Goal: Task Accomplishment & Management: Manage account settings

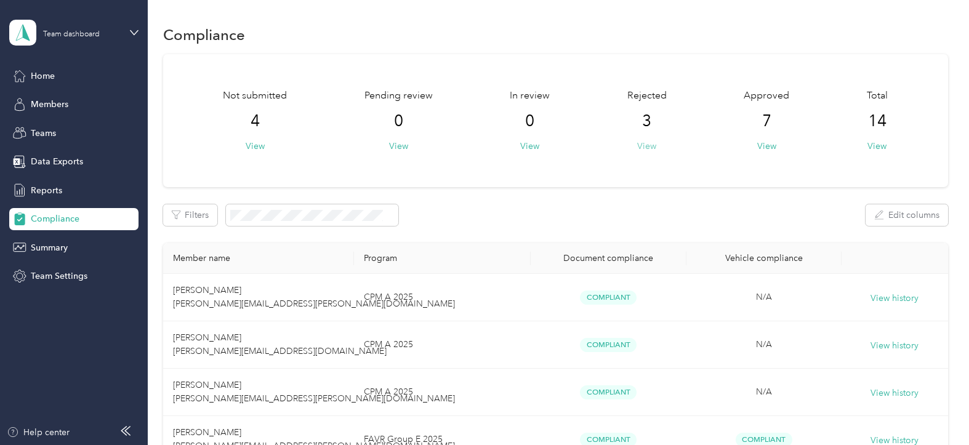
click at [644, 141] on button "View" at bounding box center [646, 146] width 19 height 13
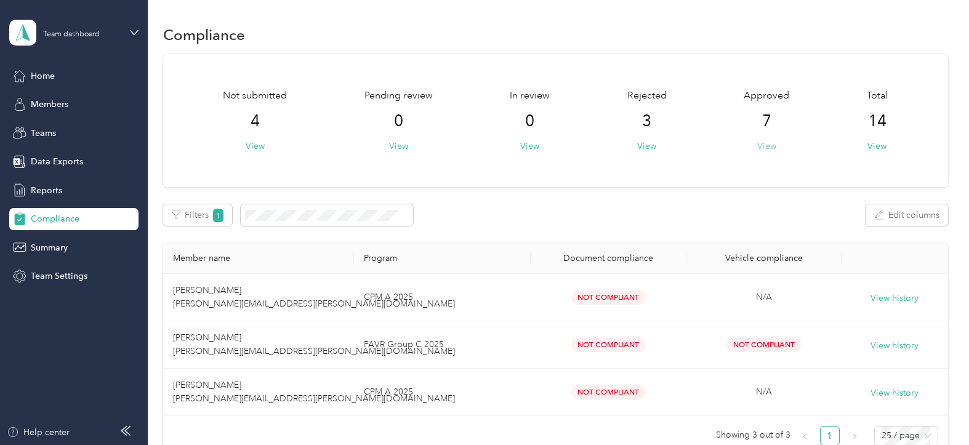
click at [765, 142] on button "View" at bounding box center [766, 146] width 19 height 13
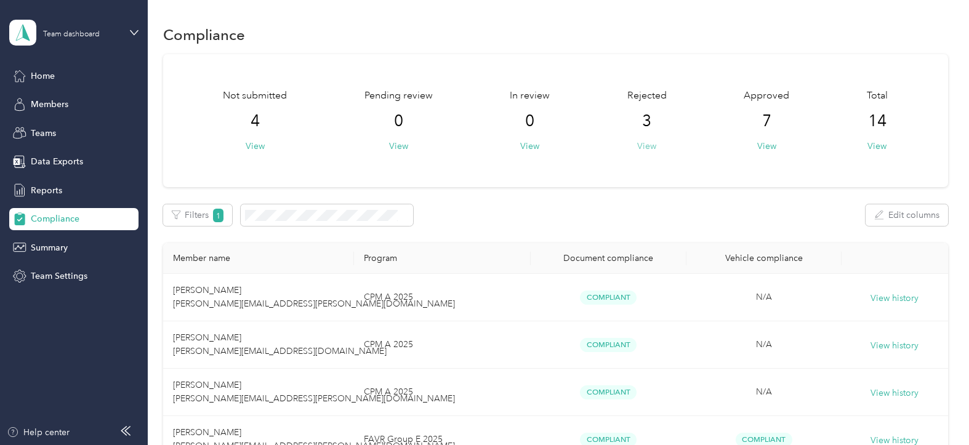
click at [644, 145] on button "View" at bounding box center [646, 146] width 19 height 13
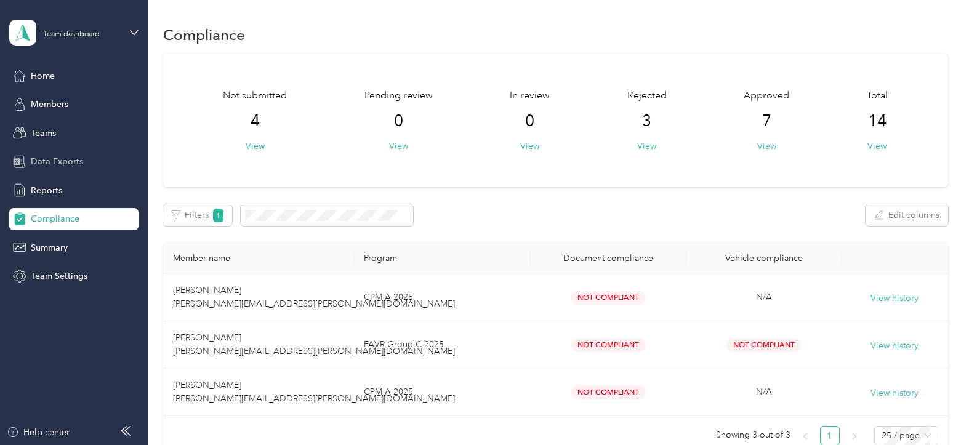
click at [50, 162] on span "Data Exports" at bounding box center [57, 161] width 52 height 13
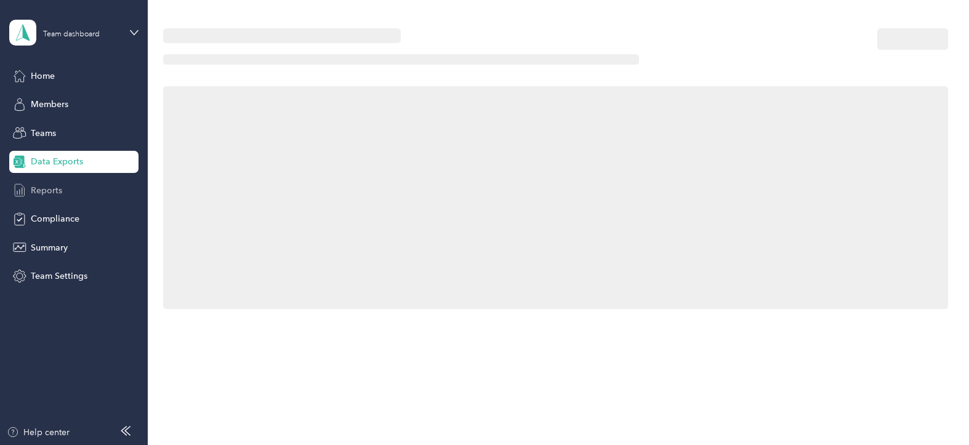
click at [50, 190] on span "Reports" at bounding box center [46, 190] width 31 height 13
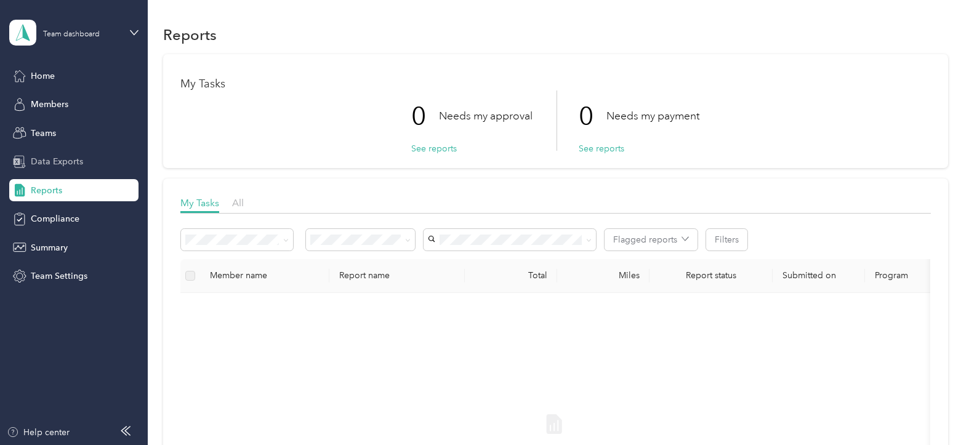
click at [49, 160] on span "Data Exports" at bounding box center [57, 161] width 52 height 13
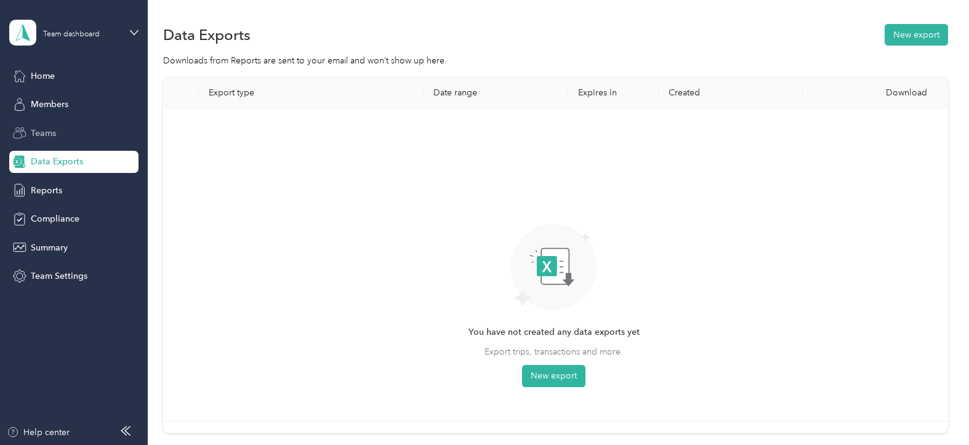
click at [26, 129] on icon at bounding box center [20, 133] width 14 height 14
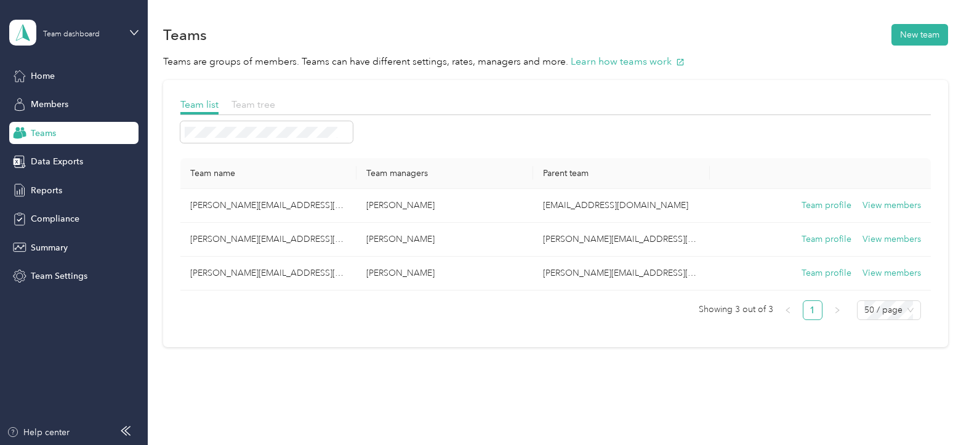
click at [246, 101] on span "Team tree" at bounding box center [253, 104] width 44 height 12
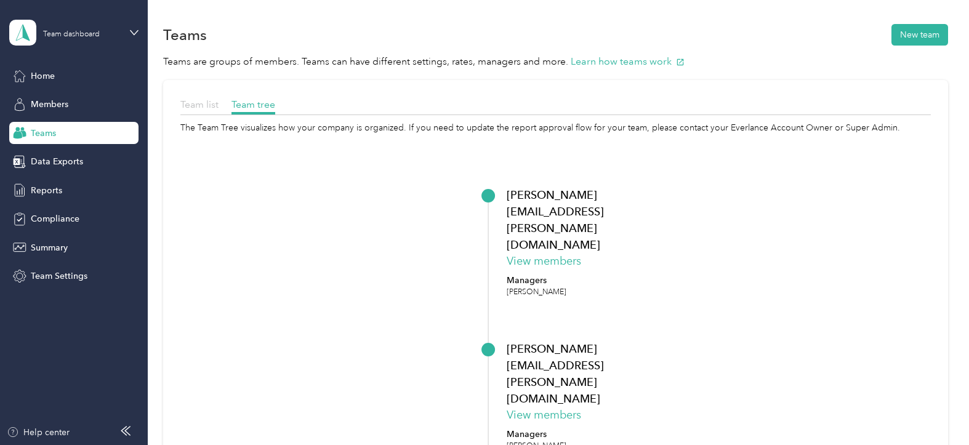
click at [199, 100] on span "Team list" at bounding box center [199, 104] width 38 height 12
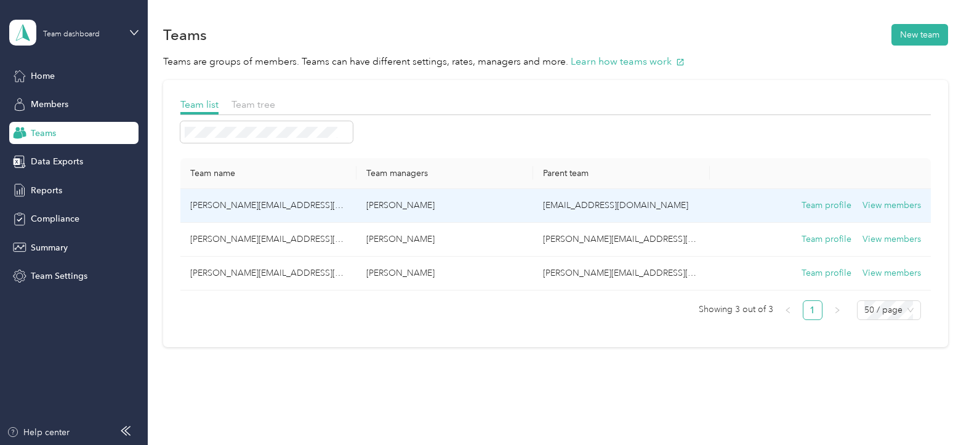
click at [242, 201] on td "[PERSON_NAME][EMAIL_ADDRESS][PERSON_NAME][DOMAIN_NAME]" at bounding box center [268, 206] width 177 height 34
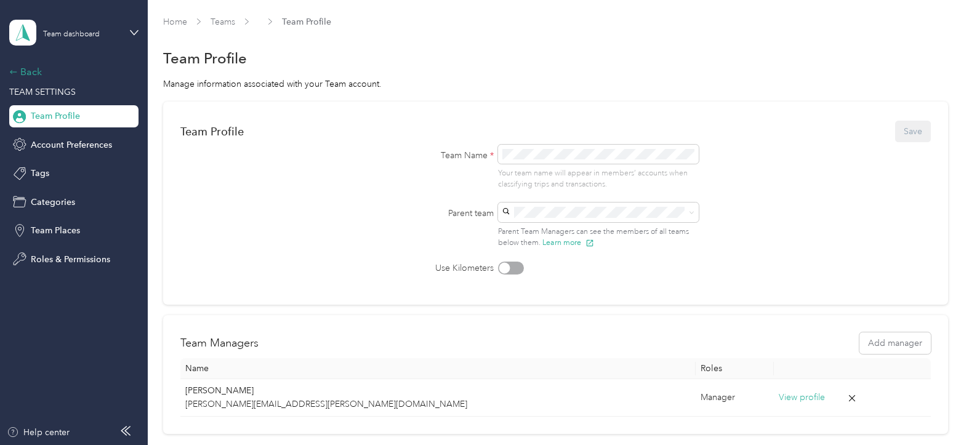
click at [14, 66] on div "Back" at bounding box center [70, 72] width 123 height 15
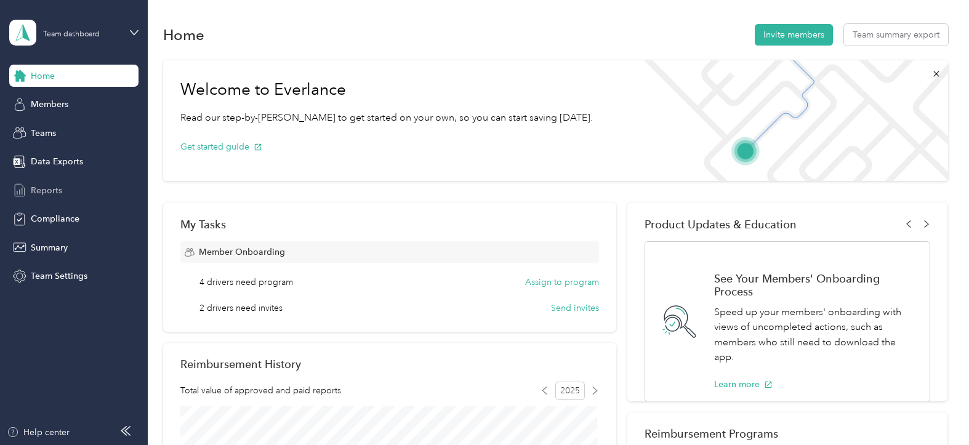
click at [46, 186] on span "Reports" at bounding box center [46, 190] width 31 height 13
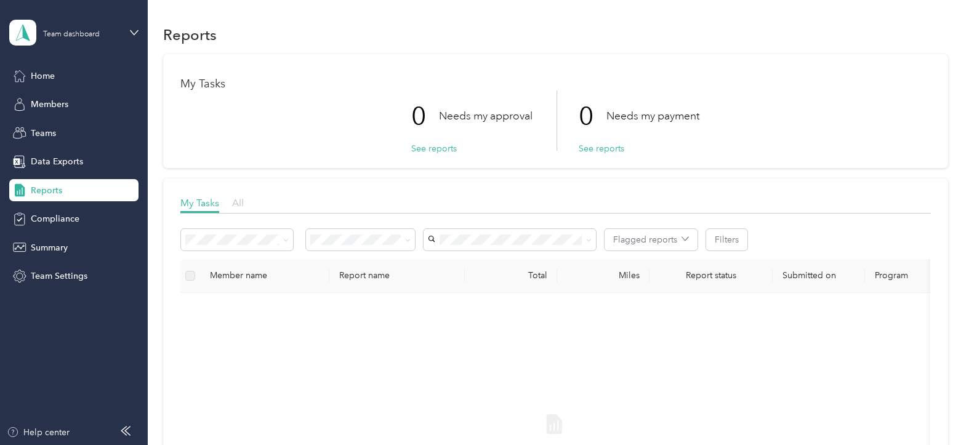
click at [238, 199] on span "All" at bounding box center [238, 203] width 12 height 12
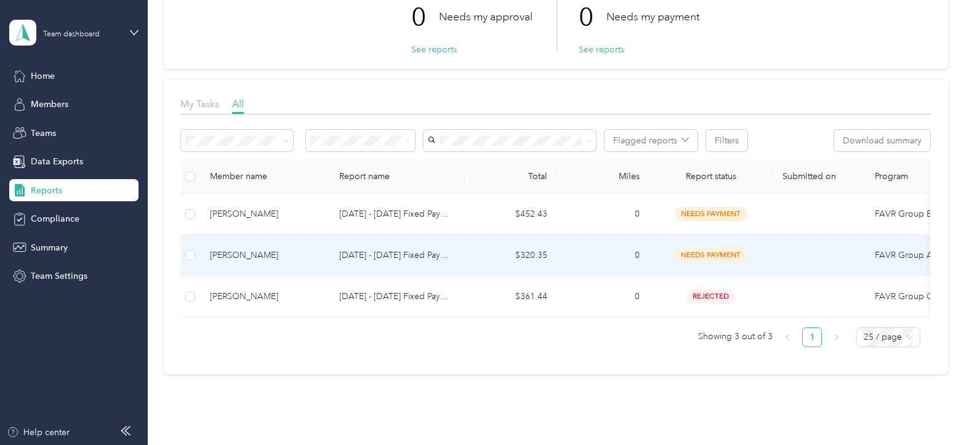
scroll to position [123, 0]
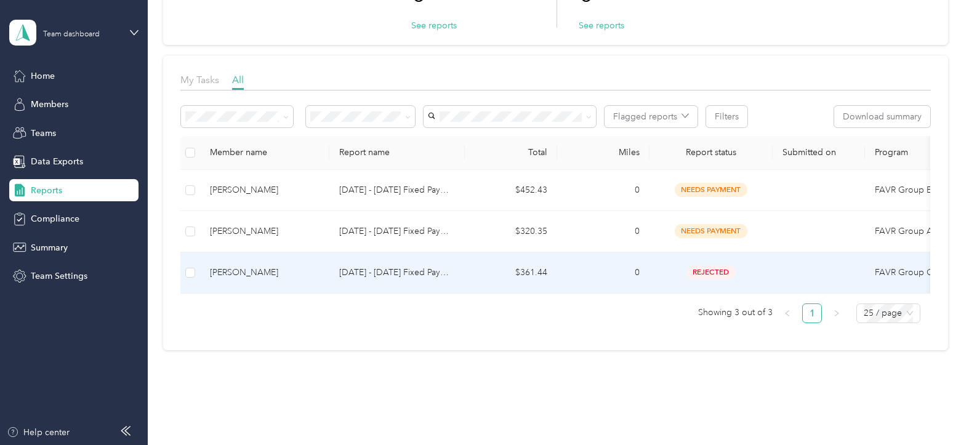
click at [710, 271] on span "rejected" at bounding box center [710, 272] width 49 height 14
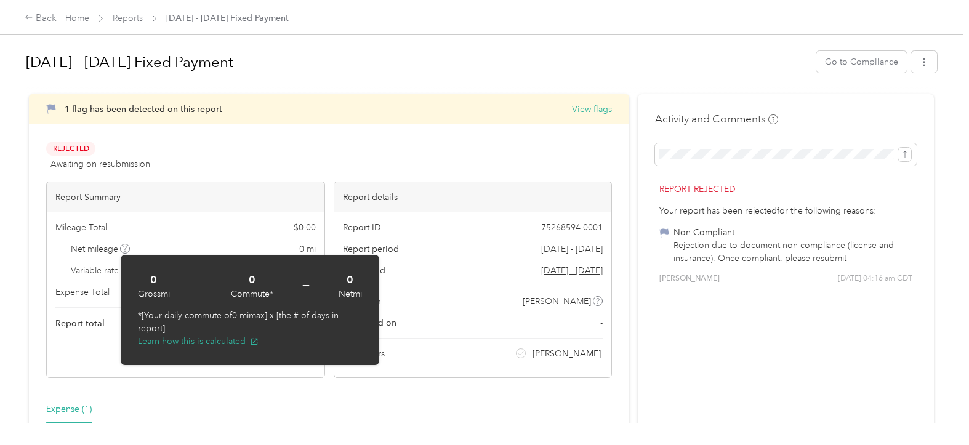
click at [715, 337] on div "Activity and Comments Report rejected Your report has been rejected for the fol…" at bounding box center [786, 317] width 296 height 446
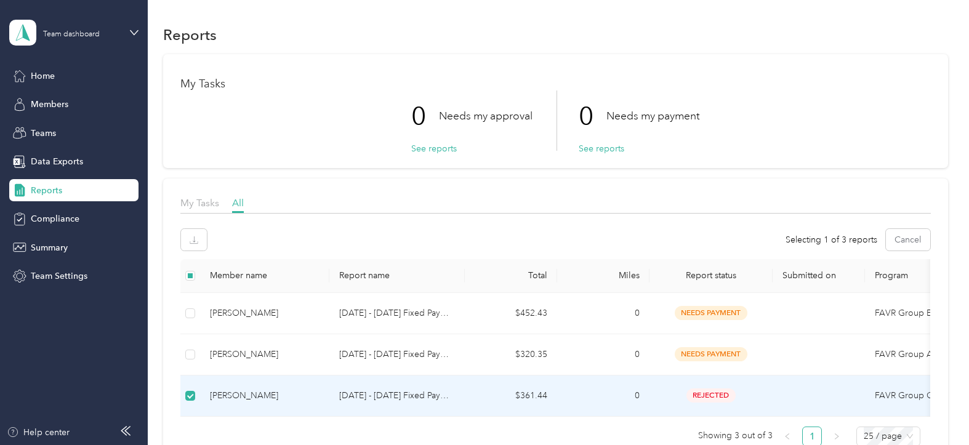
click at [363, 393] on p "[DATE] - [DATE] Fixed Payment" at bounding box center [397, 396] width 116 height 14
click at [369, 393] on p "[DATE] - [DATE] Fixed Payment" at bounding box center [397, 396] width 116 height 14
click at [70, 154] on div "Data Exports" at bounding box center [73, 162] width 129 height 22
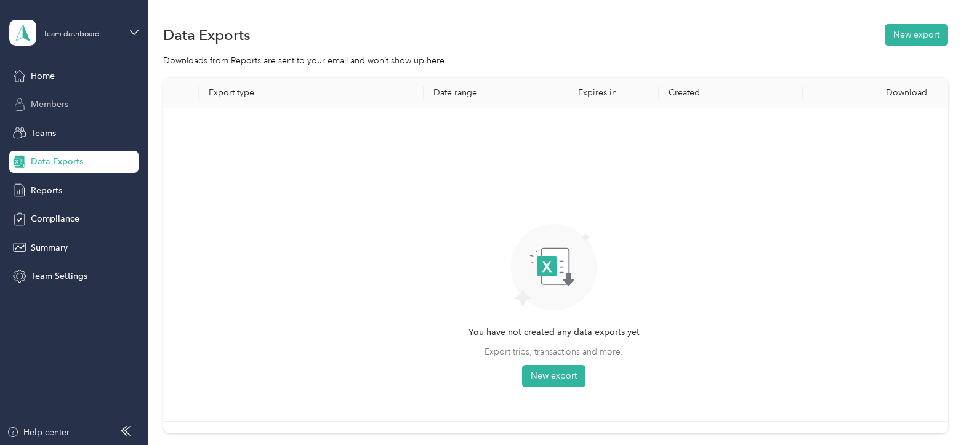
click at [39, 98] on span "Members" at bounding box center [50, 104] width 38 height 13
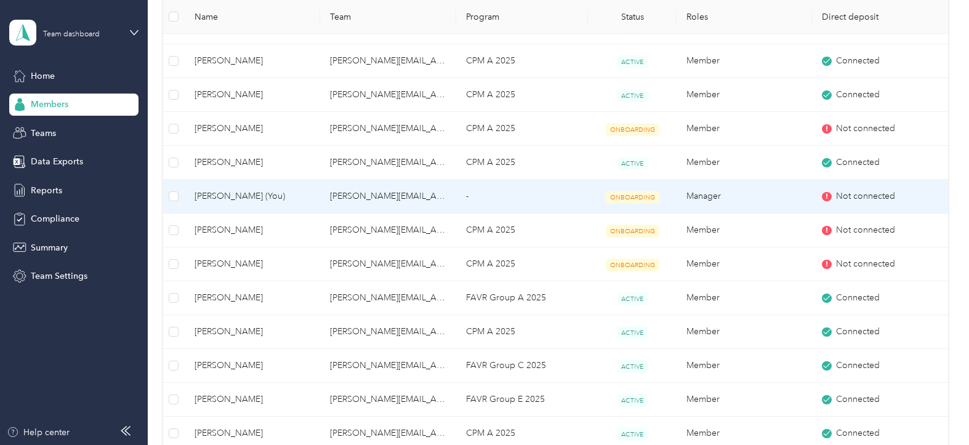
scroll to position [308, 0]
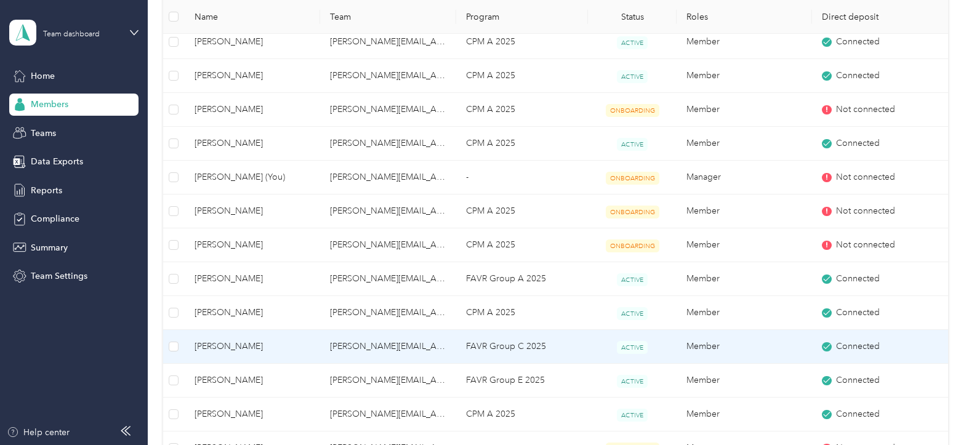
click at [212, 343] on span "[PERSON_NAME]" at bounding box center [252, 347] width 116 height 14
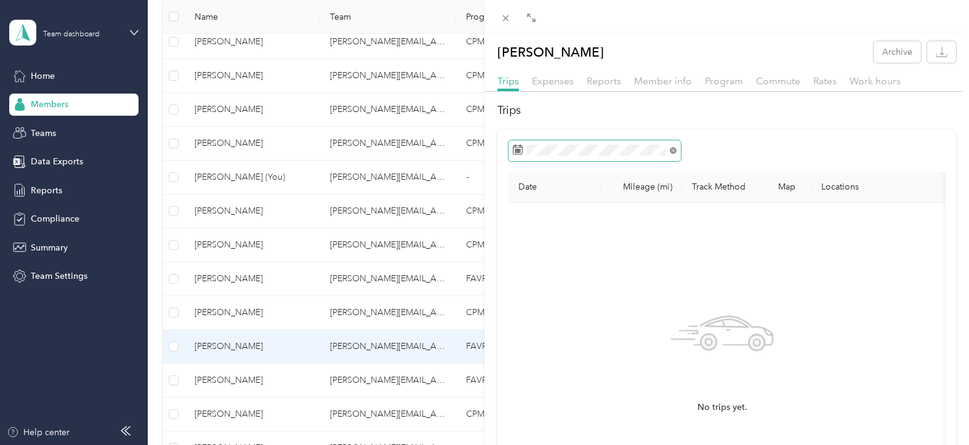
click at [671, 147] on icon at bounding box center [673, 150] width 7 height 7
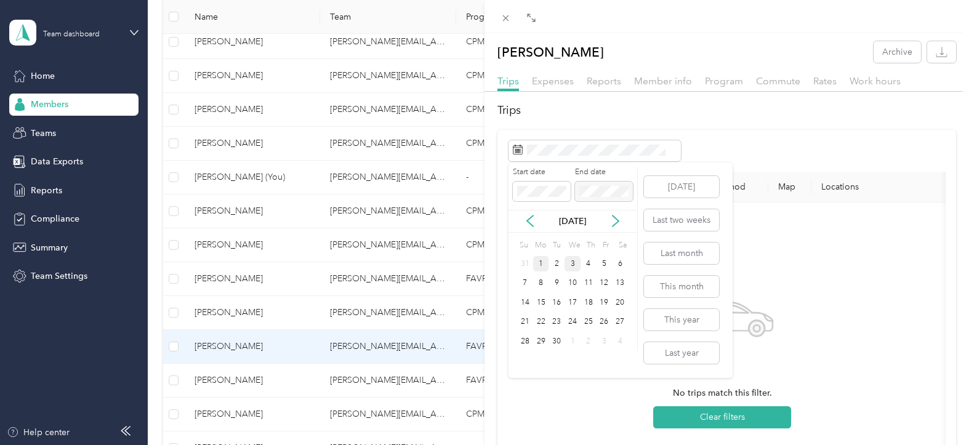
click at [537, 263] on div "1" at bounding box center [541, 263] width 16 height 15
click at [572, 263] on div "3" at bounding box center [572, 263] width 16 height 15
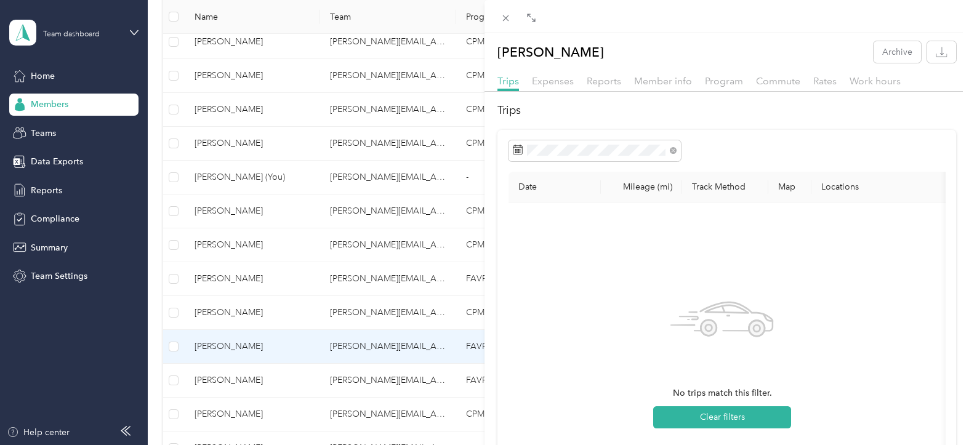
click at [638, 183] on th "Mileage (mi)" at bounding box center [641, 187] width 81 height 31
click at [522, 181] on th "Date" at bounding box center [554, 187] width 92 height 31
click at [172, 382] on div "[PERSON_NAME] Archive Trips Expenses Reports Member info Program Commute Rates …" at bounding box center [484, 222] width 969 height 445
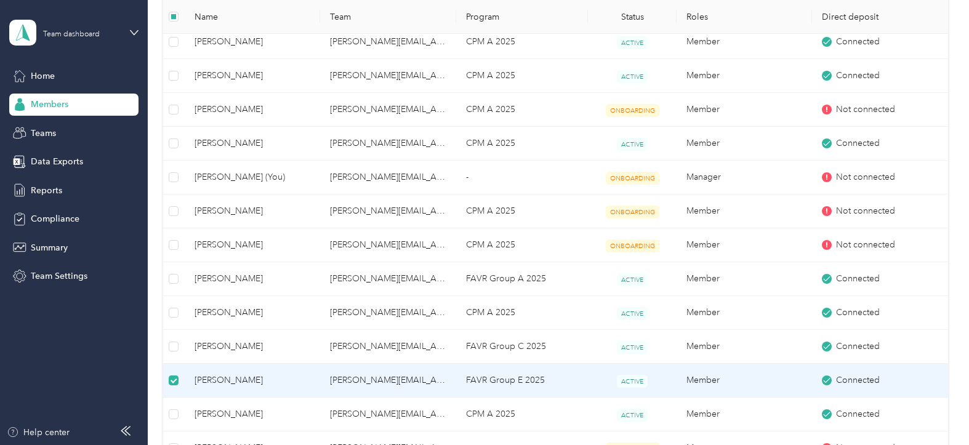
click at [222, 378] on span "[PERSON_NAME]" at bounding box center [252, 381] width 116 height 14
click at [208, 377] on span "[PERSON_NAME]" at bounding box center [252, 381] width 116 height 14
click at [209, 377] on span "[PERSON_NAME]" at bounding box center [252, 381] width 116 height 14
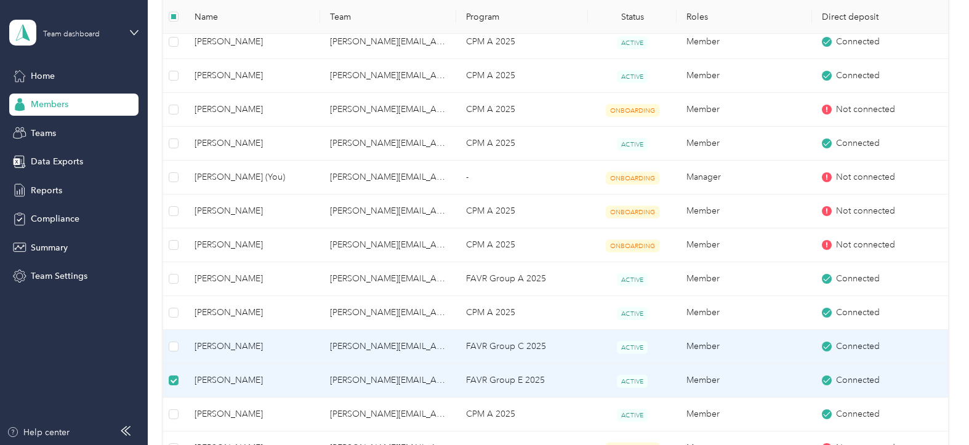
click at [212, 342] on span "[PERSON_NAME]" at bounding box center [252, 347] width 116 height 14
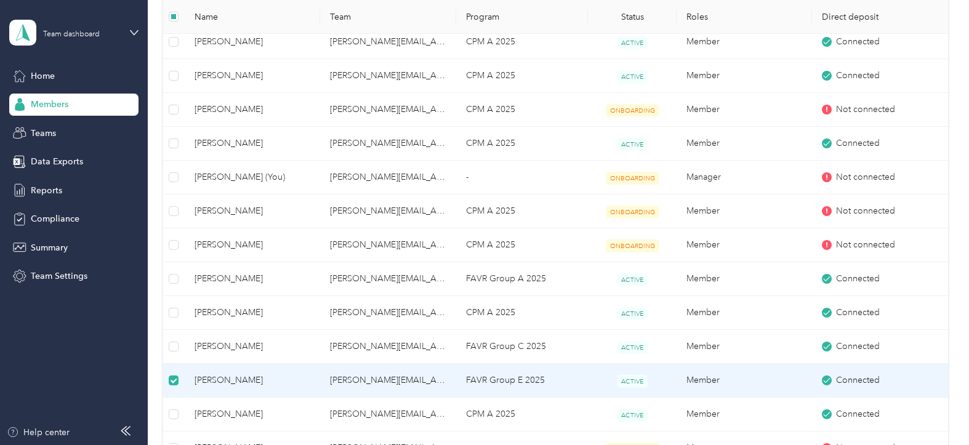
click at [204, 376] on span "[PERSON_NAME]" at bounding box center [252, 381] width 116 height 14
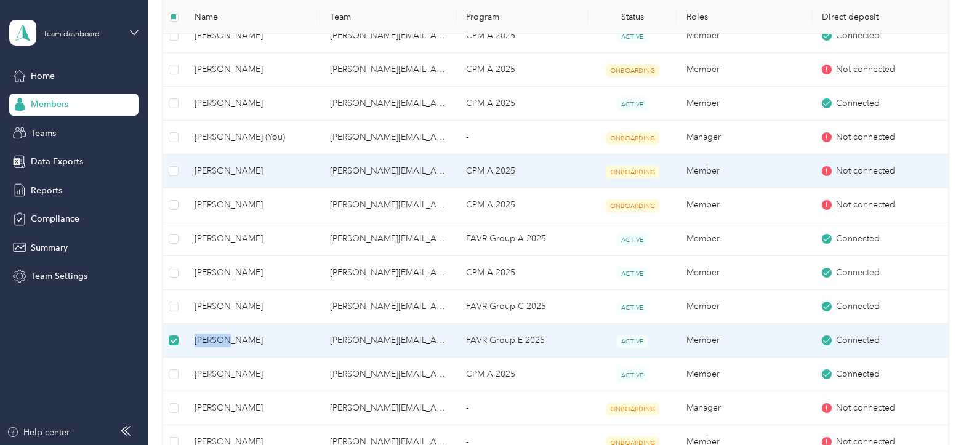
scroll to position [369, 0]
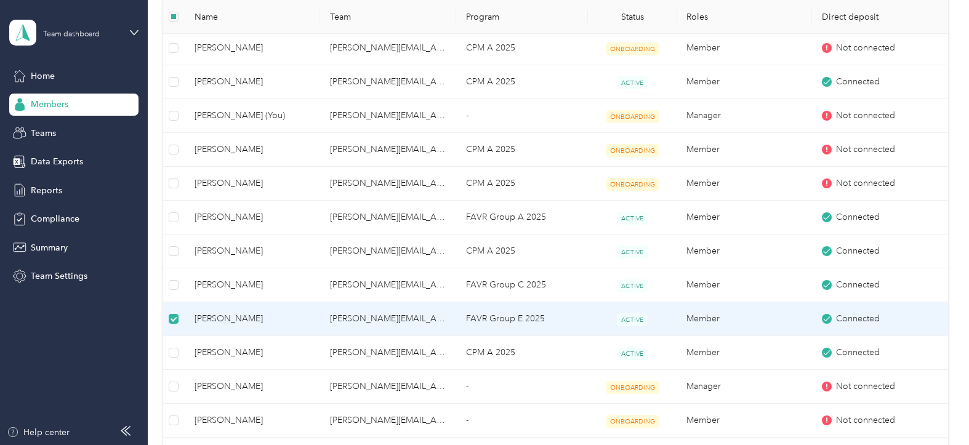
click at [626, 316] on span "ACTIVE" at bounding box center [632, 319] width 31 height 13
click at [206, 313] on span "[PERSON_NAME]" at bounding box center [252, 319] width 116 height 14
click at [206, 444] on div "Drag to resize Click to close Loading member data" at bounding box center [481, 445] width 962 height 0
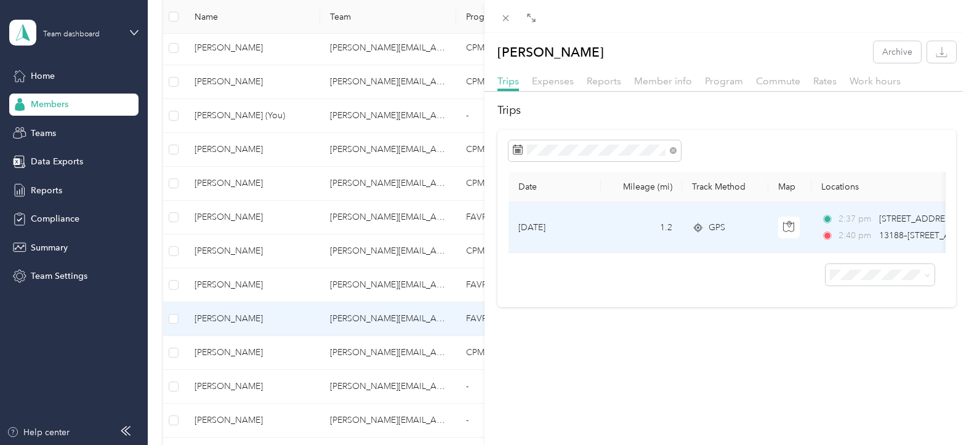
click at [535, 222] on td "[DATE]" at bounding box center [554, 227] width 92 height 50
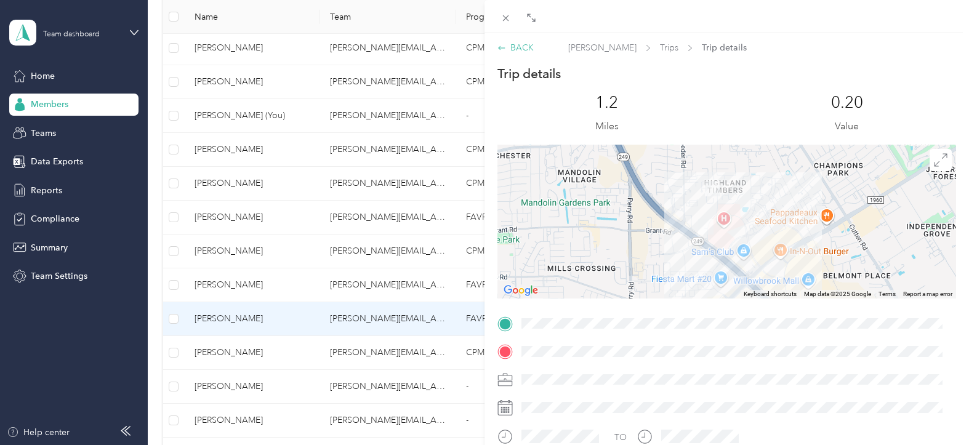
click at [500, 46] on icon at bounding box center [501, 48] width 9 height 9
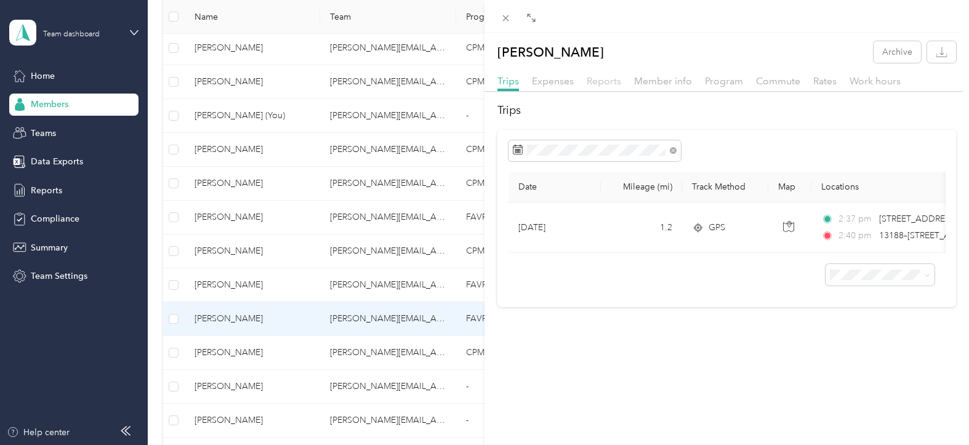
click at [599, 78] on span "Reports" at bounding box center [603, 81] width 34 height 12
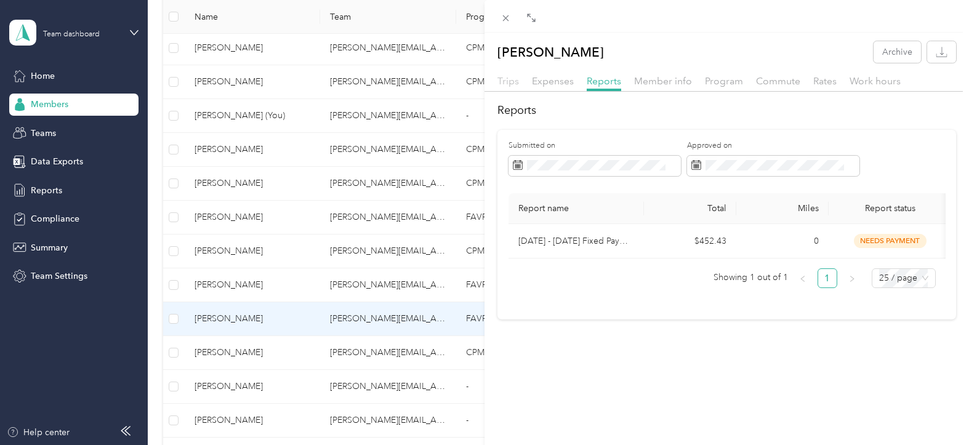
click at [505, 79] on span "Trips" at bounding box center [508, 81] width 22 height 12
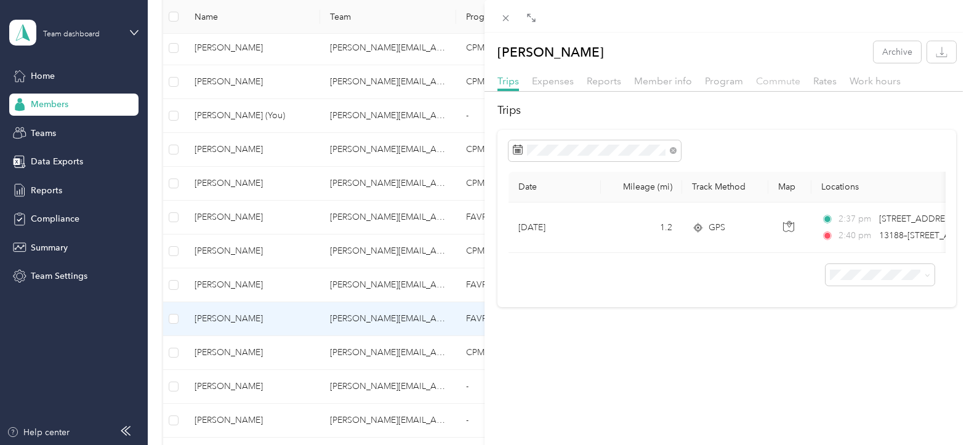
click at [776, 79] on span "Commute" at bounding box center [778, 81] width 44 height 12
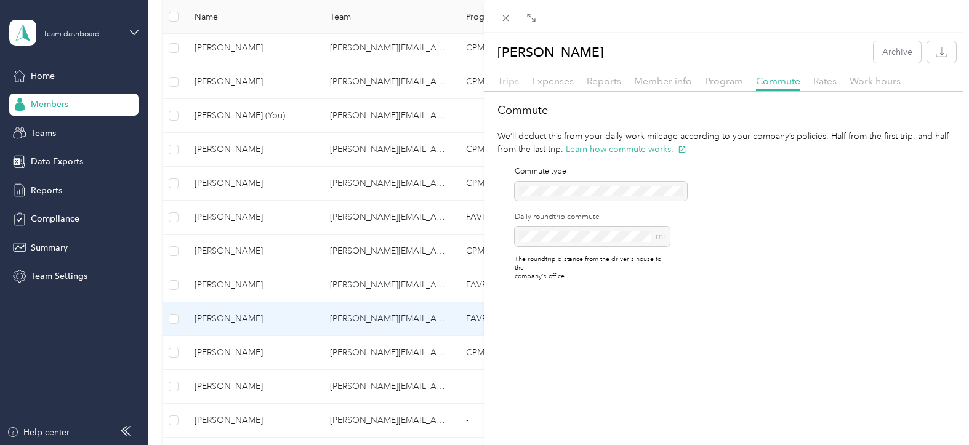
click at [502, 76] on span "Trips" at bounding box center [508, 81] width 22 height 12
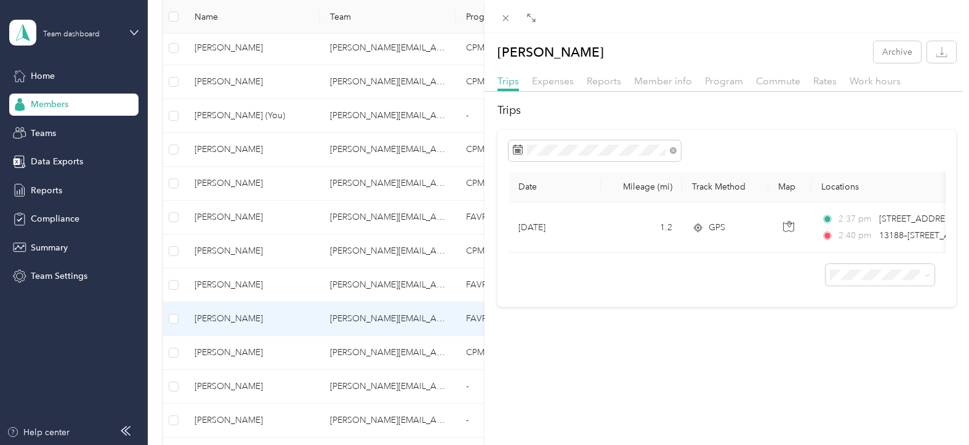
click at [174, 215] on div "[PERSON_NAME] Archive Trips Expenses Reports Member info Program Commute Rates …" at bounding box center [484, 222] width 969 height 445
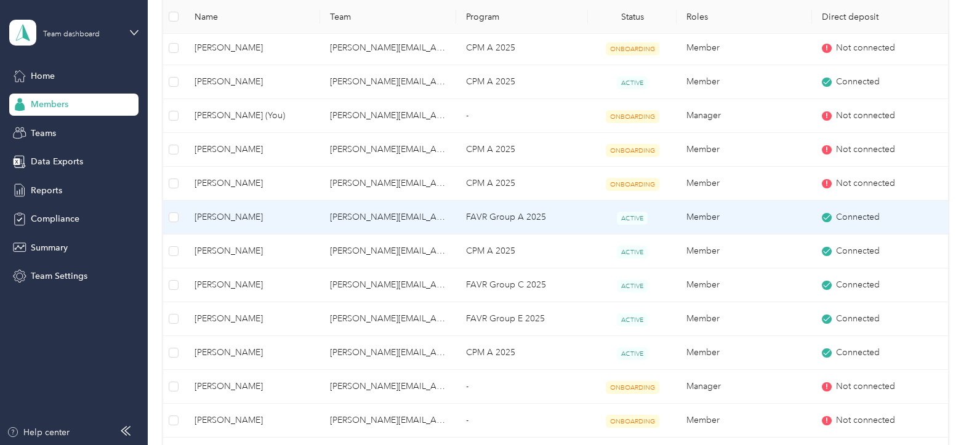
click at [214, 216] on span "[PERSON_NAME]" at bounding box center [252, 217] width 116 height 14
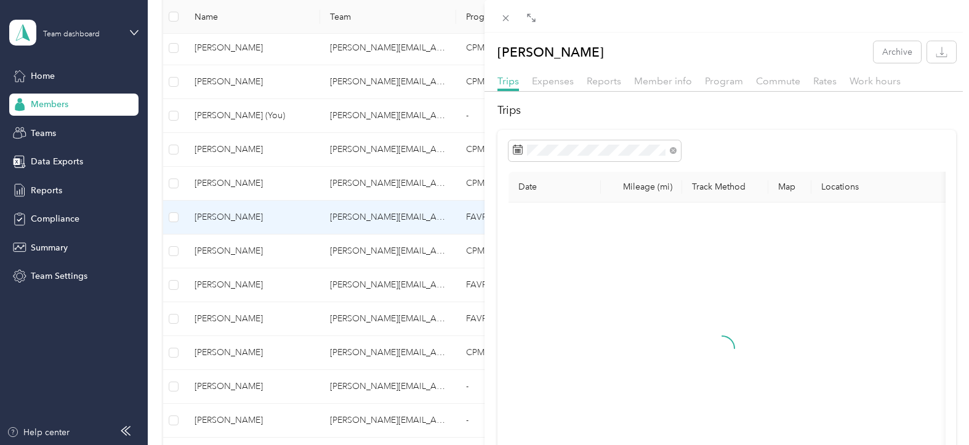
click at [174, 216] on div "[PERSON_NAME] Archive Trips Expenses Reports Member info Program Commute Rates …" at bounding box center [484, 222] width 969 height 445
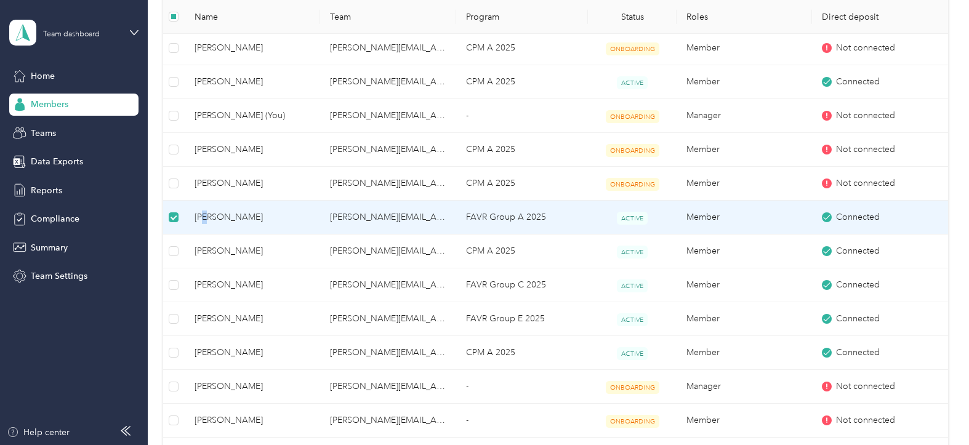
click at [208, 216] on span "[PERSON_NAME]" at bounding box center [252, 217] width 116 height 14
click at [212, 215] on span "[PERSON_NAME]" at bounding box center [252, 217] width 116 height 14
click at [627, 215] on span "ACTIVE" at bounding box center [632, 218] width 31 height 13
click at [622, 214] on span "ACTIVE" at bounding box center [632, 218] width 31 height 13
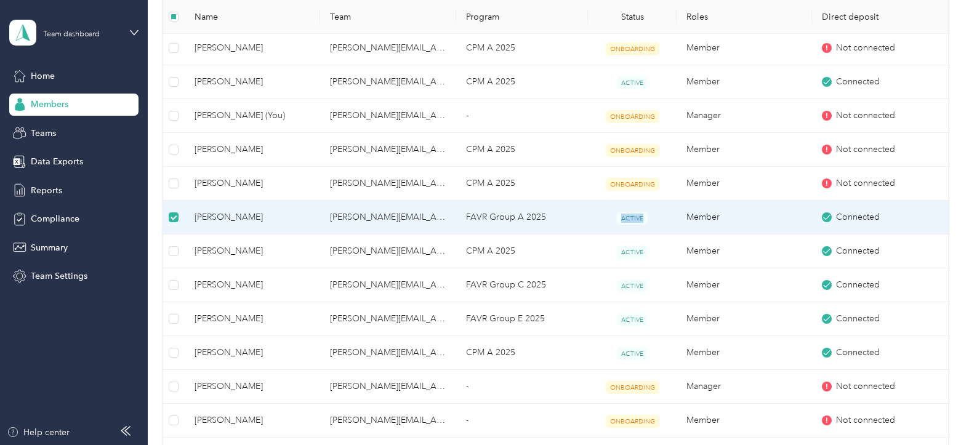
click at [622, 214] on span "ACTIVE" at bounding box center [632, 218] width 31 height 13
click at [213, 215] on span "[PERSON_NAME]" at bounding box center [252, 217] width 116 height 14
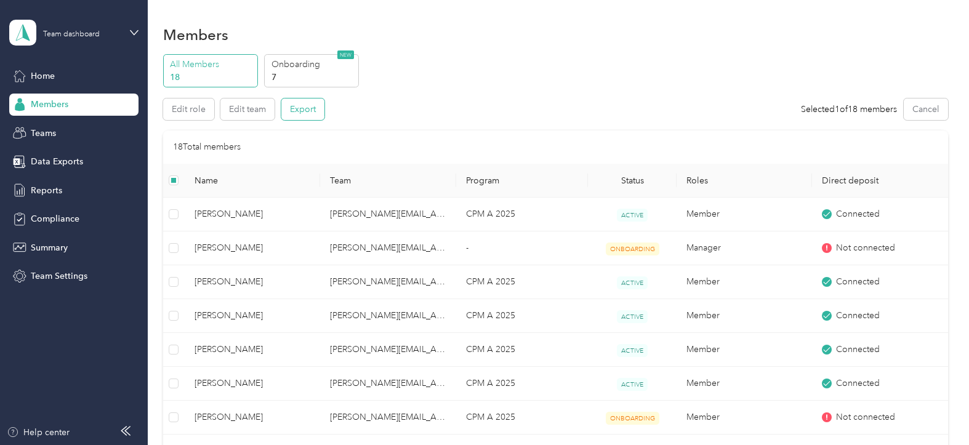
click at [298, 105] on button "Export" at bounding box center [302, 109] width 43 height 22
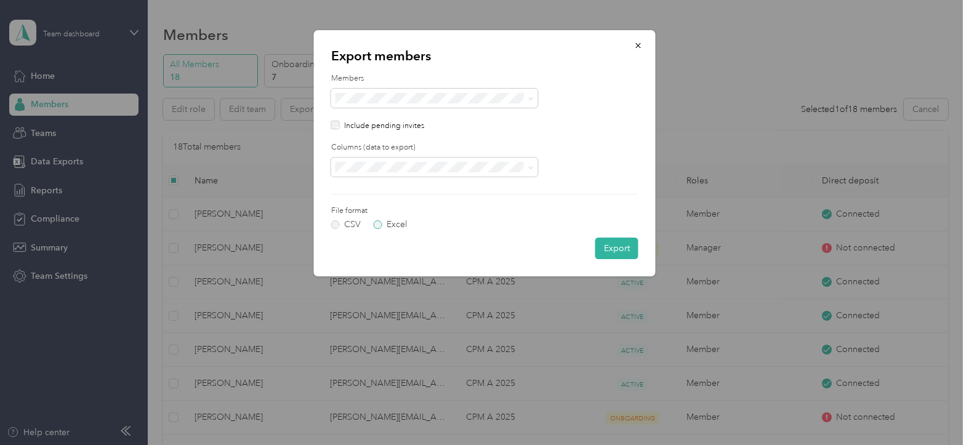
click at [380, 225] on label "Excel" at bounding box center [390, 224] width 33 height 9
click at [530, 162] on span at bounding box center [531, 167] width 6 height 10
click at [616, 247] on button "Export" at bounding box center [616, 249] width 43 height 22
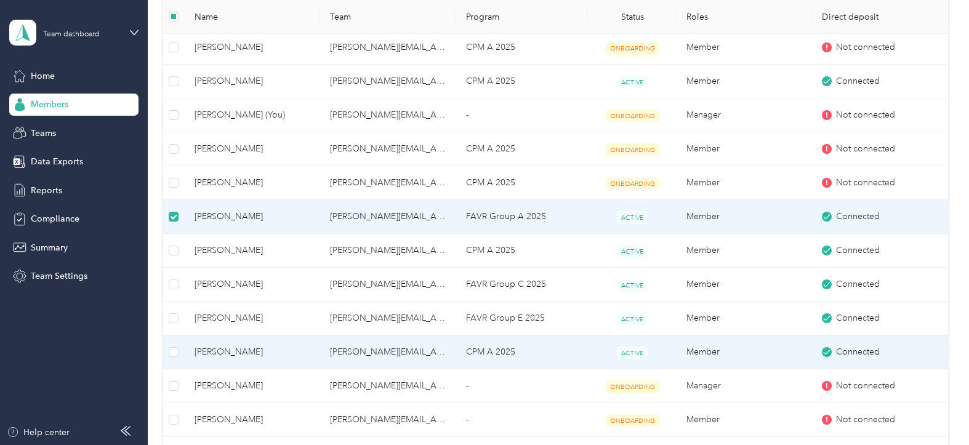
scroll to position [354, 0]
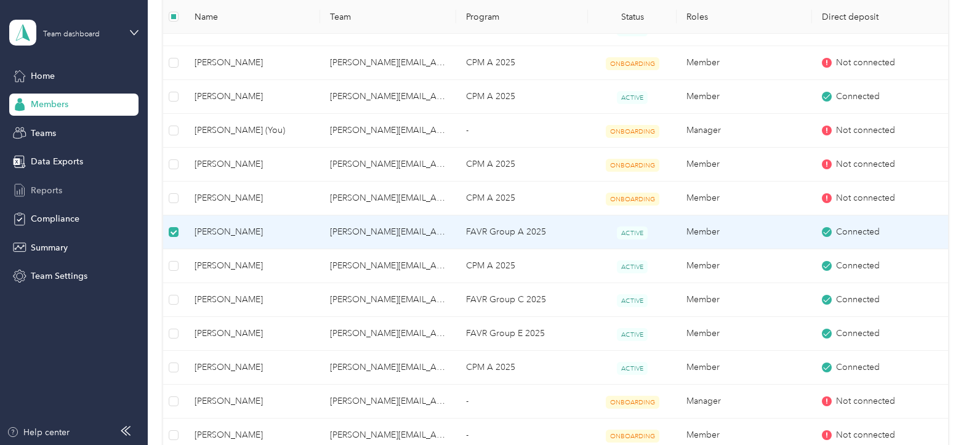
click at [46, 186] on span "Reports" at bounding box center [46, 190] width 31 height 13
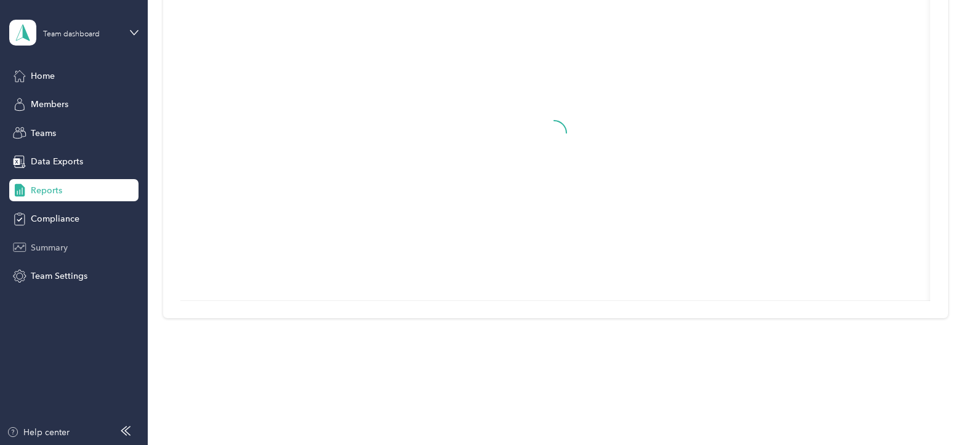
scroll to position [164, 0]
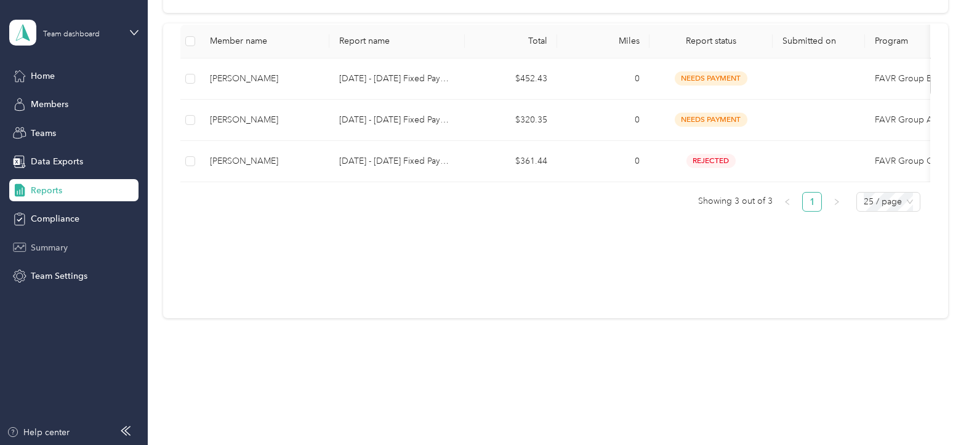
click at [30, 245] on div "Summary" at bounding box center [73, 247] width 129 height 22
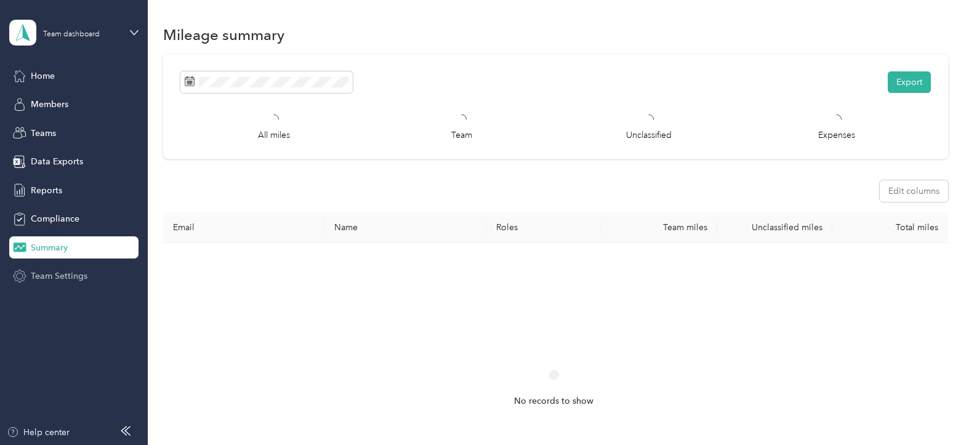
click at [52, 271] on span "Team Settings" at bounding box center [59, 276] width 57 height 13
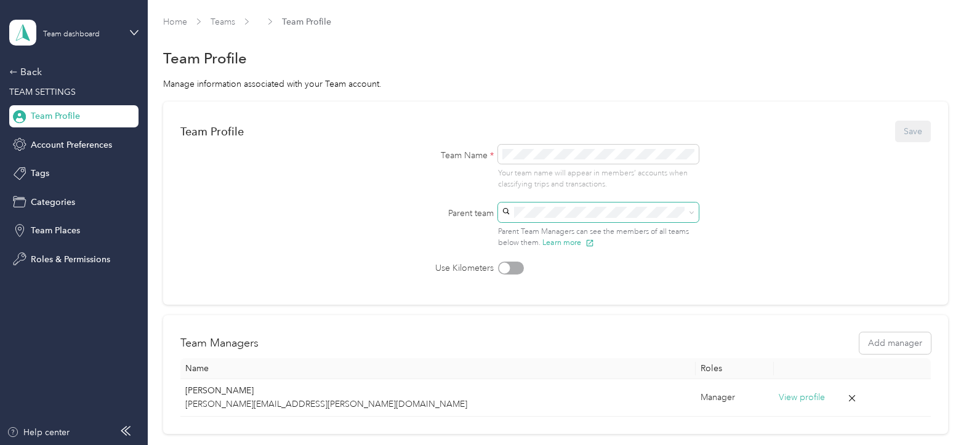
click at [690, 211] on icon at bounding box center [692, 213] width 6 height 6
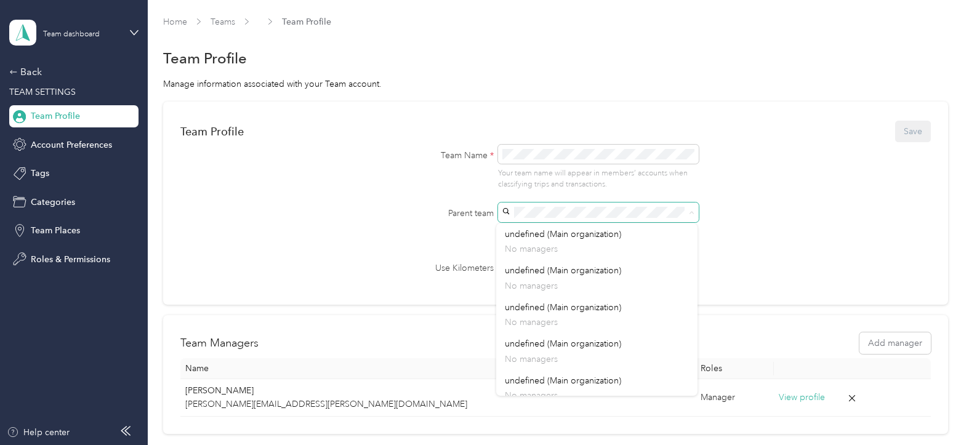
click at [774, 197] on form "Team Profile Save Team Name * Your team name will appear in members’ accounts w…" at bounding box center [555, 197] width 750 height 156
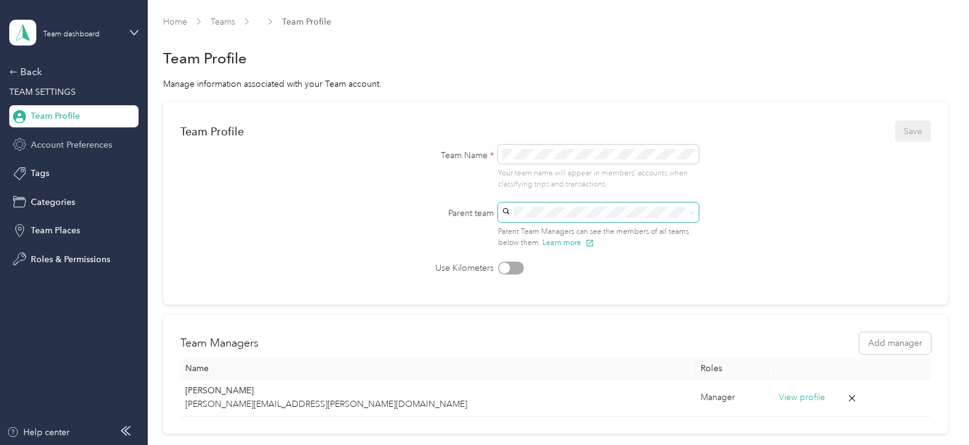
click at [68, 142] on span "Account Preferences" at bounding box center [71, 144] width 81 height 13
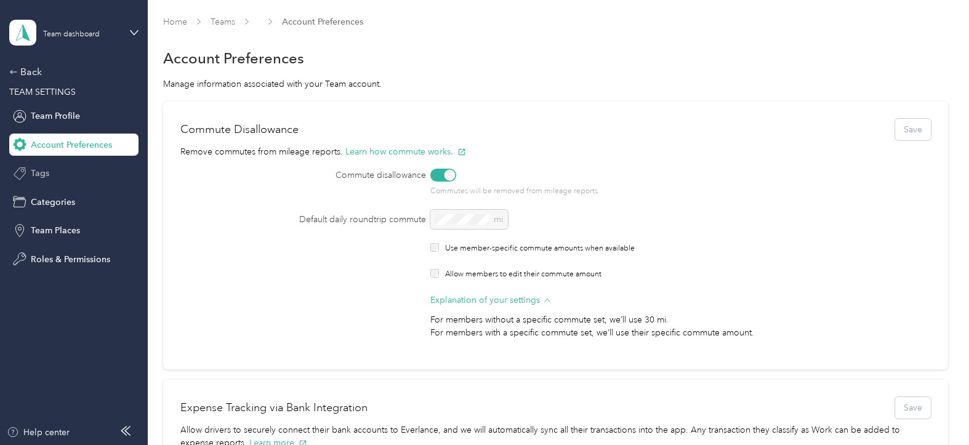
click at [39, 172] on span "Tags" at bounding box center [40, 173] width 18 height 13
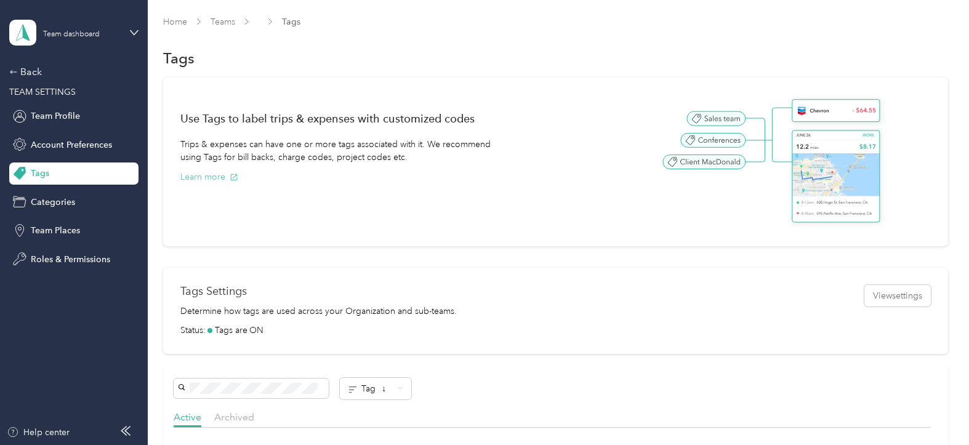
click at [204, 176] on button "Learn more" at bounding box center [209, 176] width 58 height 13
click at [47, 149] on span "Account Preferences" at bounding box center [71, 144] width 81 height 13
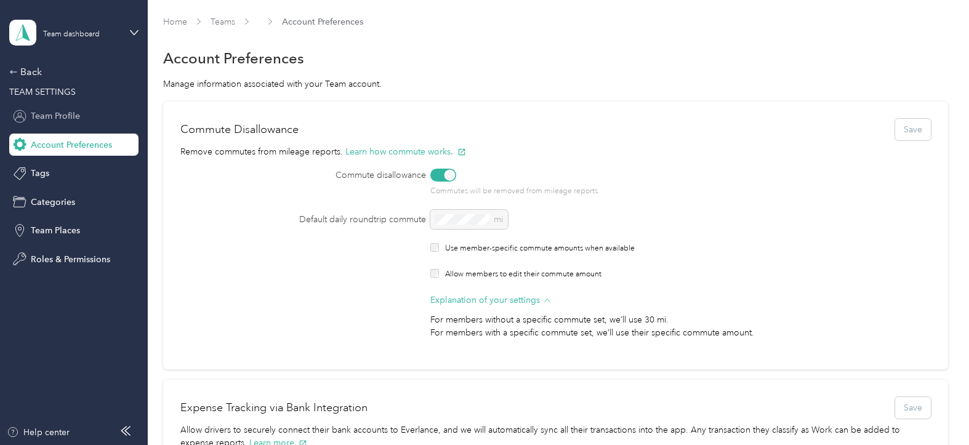
click at [60, 115] on span "Team Profile" at bounding box center [55, 116] width 49 height 13
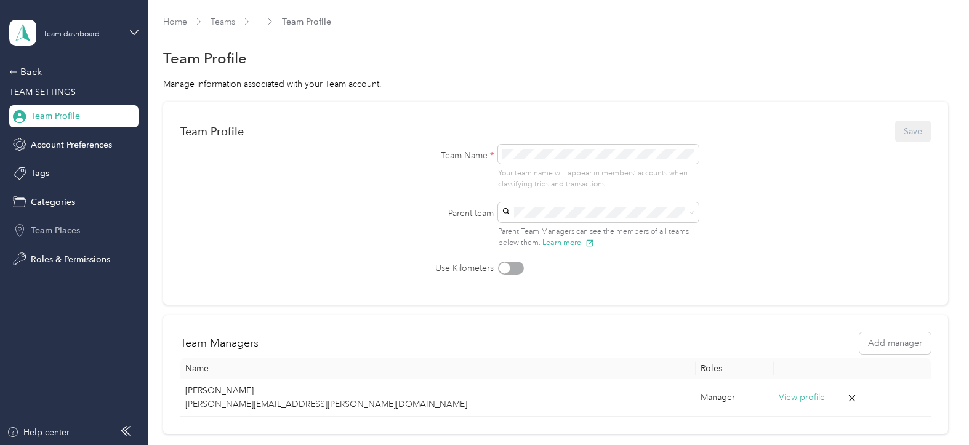
click at [53, 229] on span "Team Places" at bounding box center [55, 230] width 49 height 13
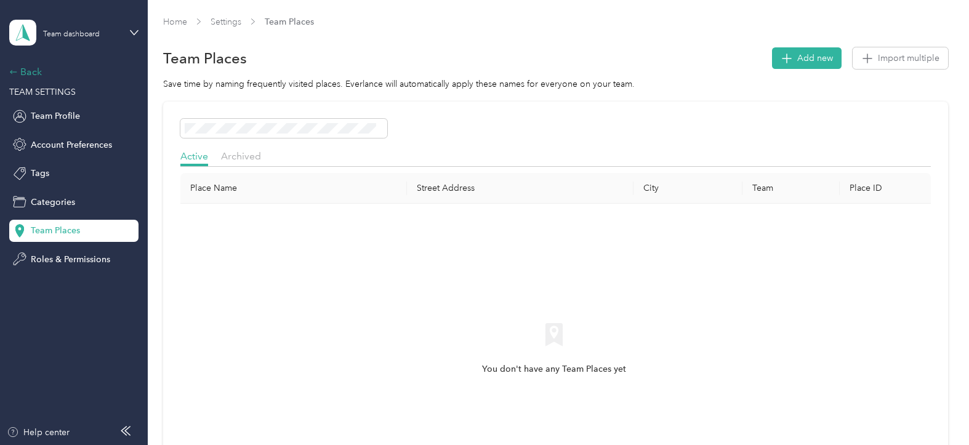
click at [15, 66] on div "Back" at bounding box center [70, 72] width 123 height 15
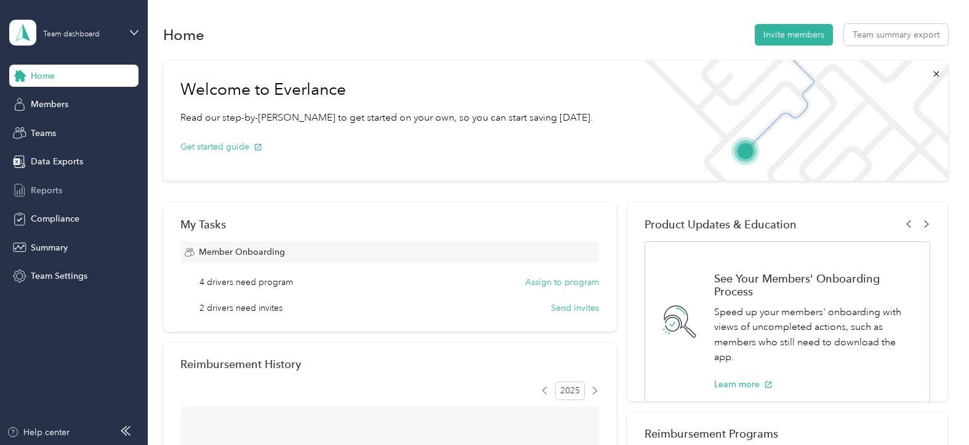
click at [48, 186] on span "Reports" at bounding box center [46, 190] width 31 height 13
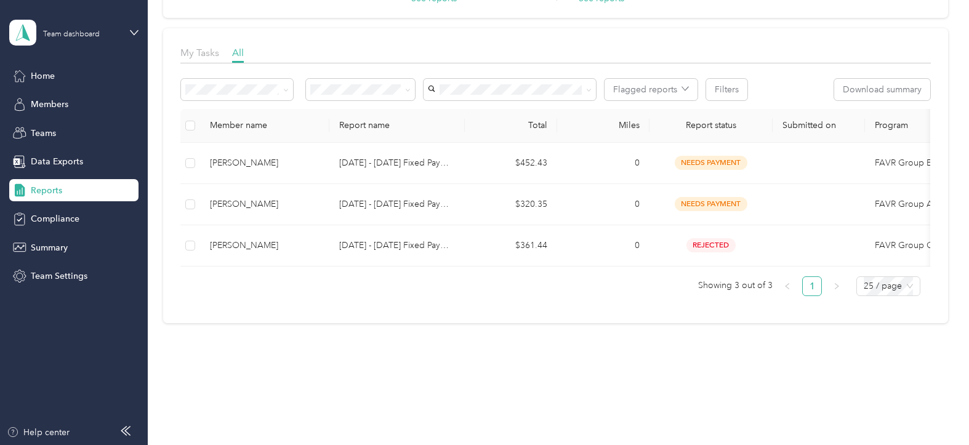
scroll to position [164, 0]
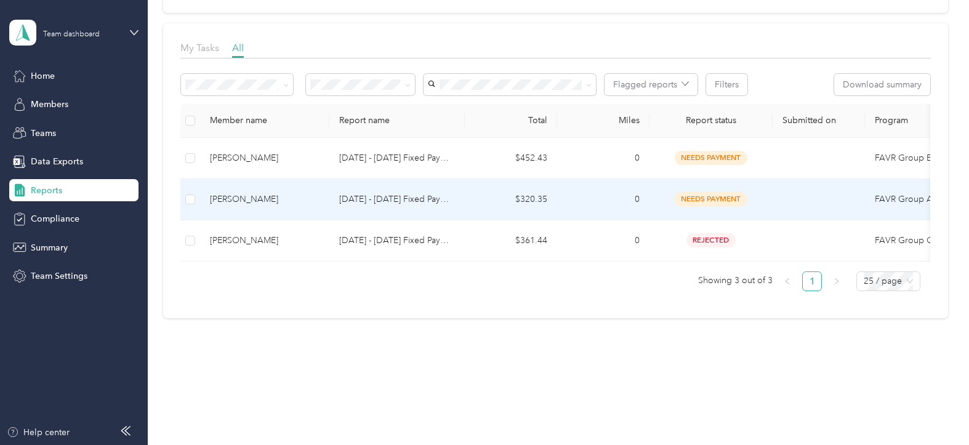
click at [232, 193] on div "[PERSON_NAME]" at bounding box center [265, 200] width 110 height 14
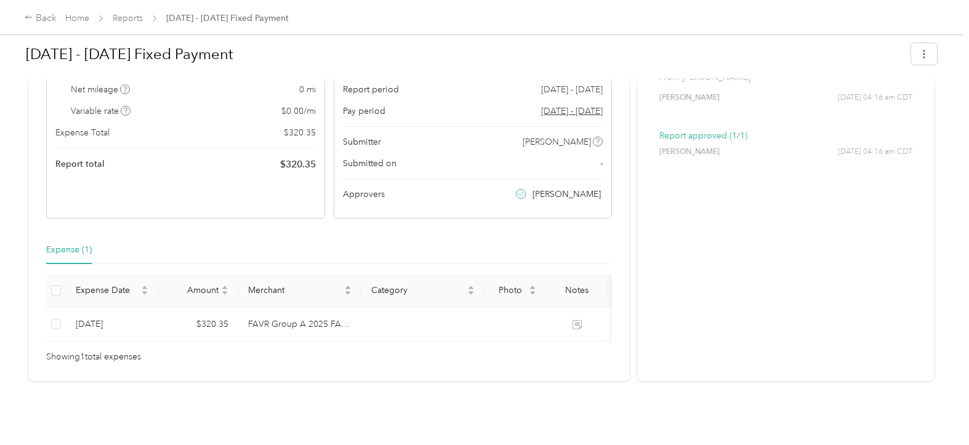
scroll to position [148, 0]
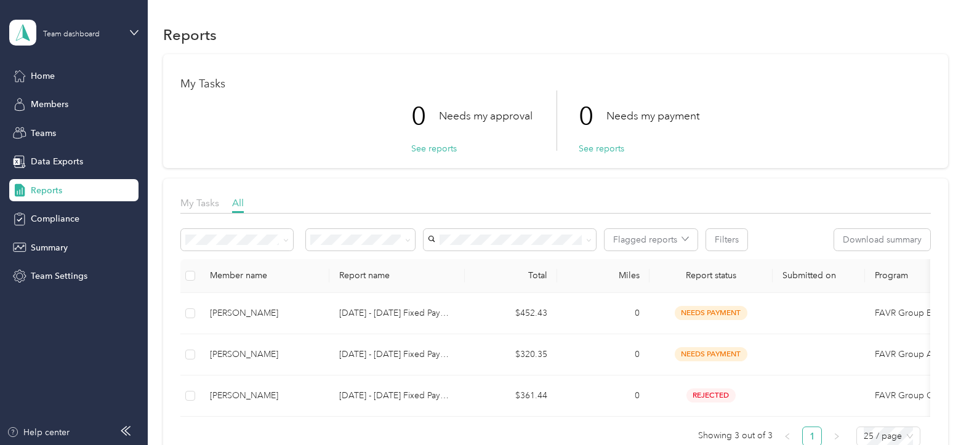
click at [54, 187] on span "Reports" at bounding box center [46, 190] width 31 height 13
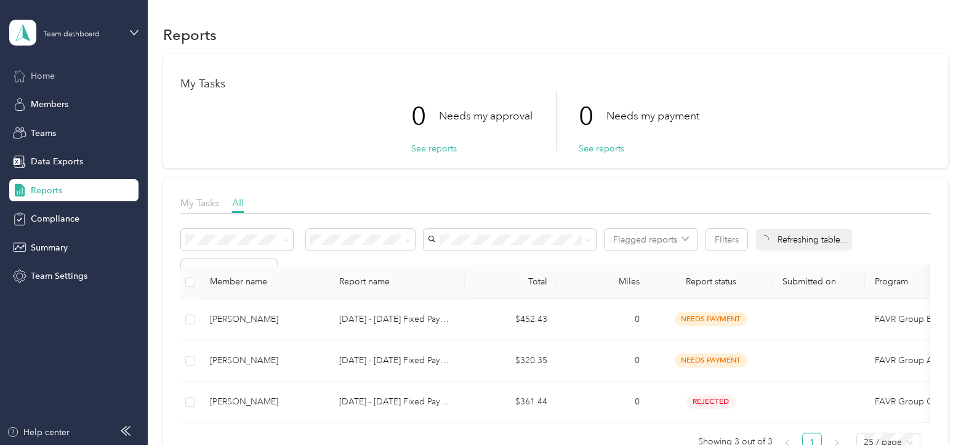
click at [40, 74] on span "Home" at bounding box center [43, 76] width 24 height 13
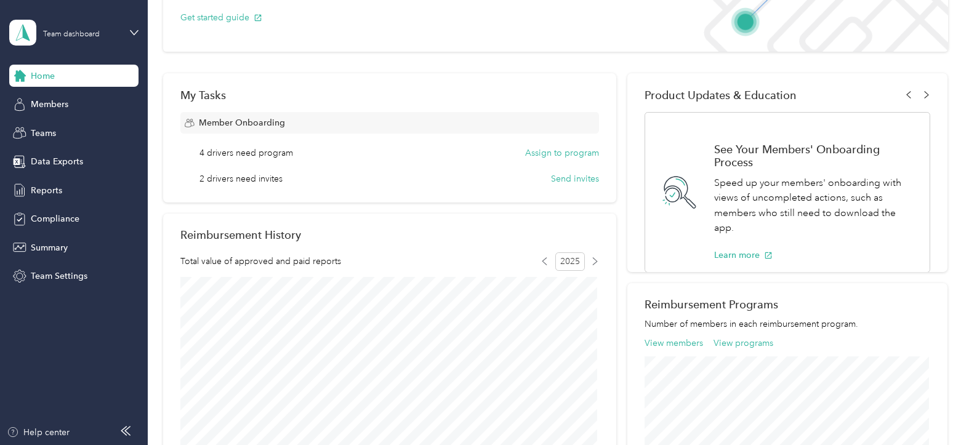
scroll to position [185, 0]
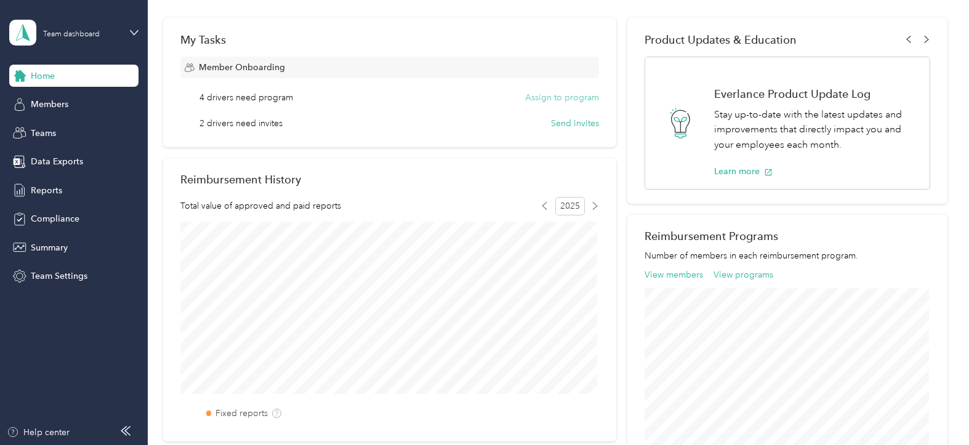
click at [544, 94] on button "Assign to program" at bounding box center [562, 97] width 74 height 13
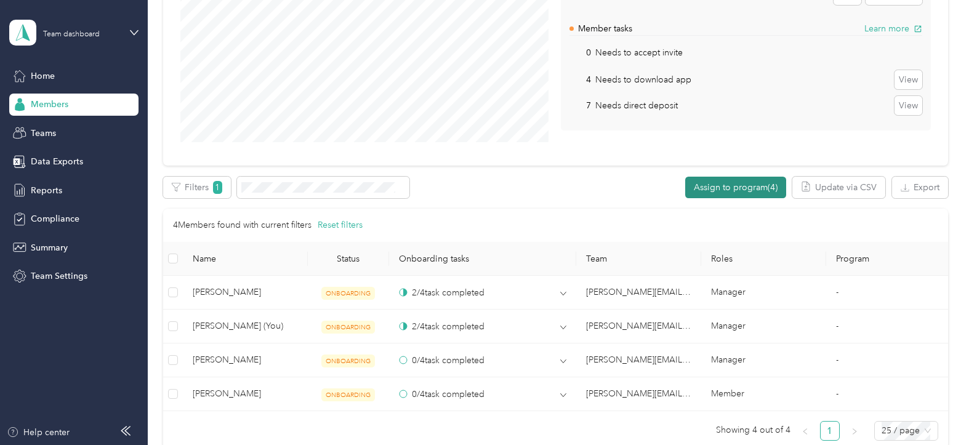
click at [713, 184] on button "Assign to program (4)" at bounding box center [735, 188] width 101 height 22
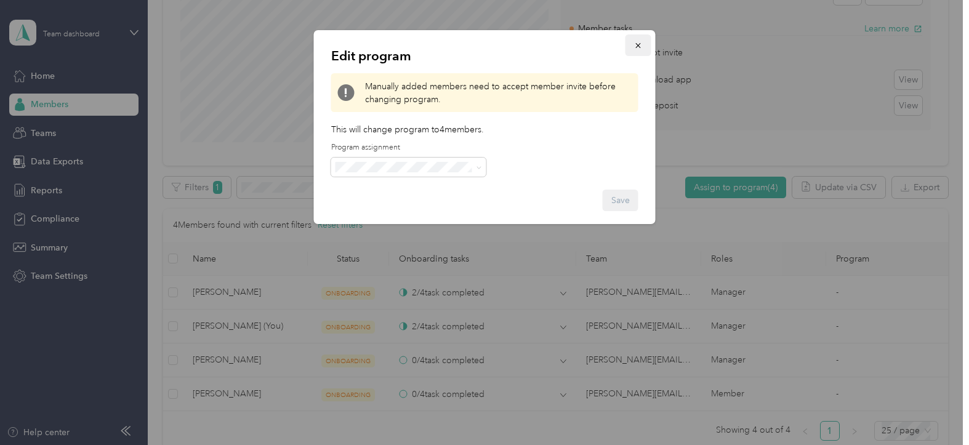
click at [636, 43] on icon "button" at bounding box center [638, 45] width 9 height 9
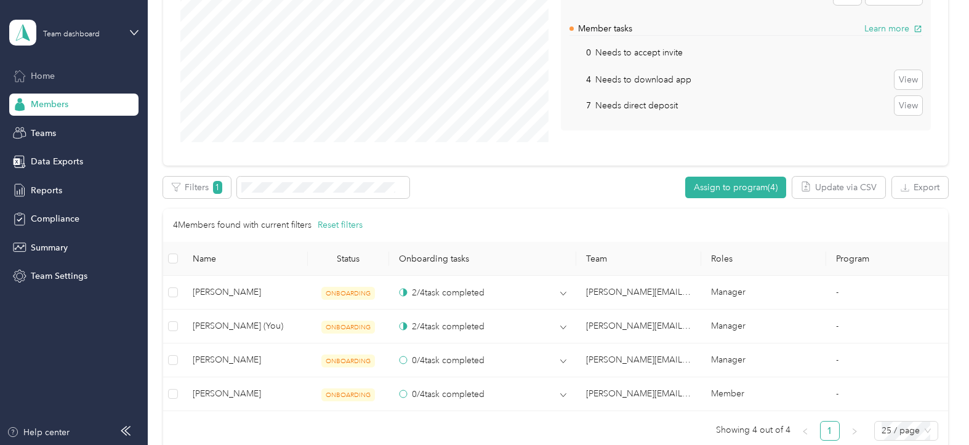
click at [34, 72] on span "Home" at bounding box center [43, 76] width 24 height 13
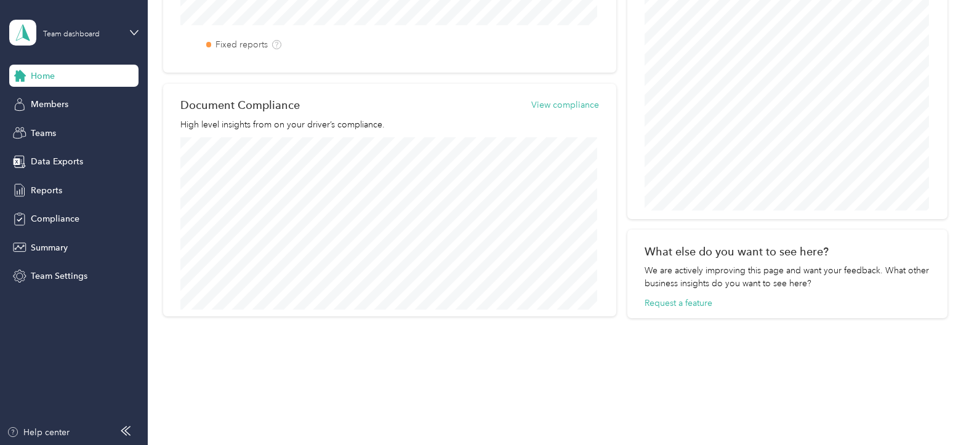
scroll to position [551, 0]
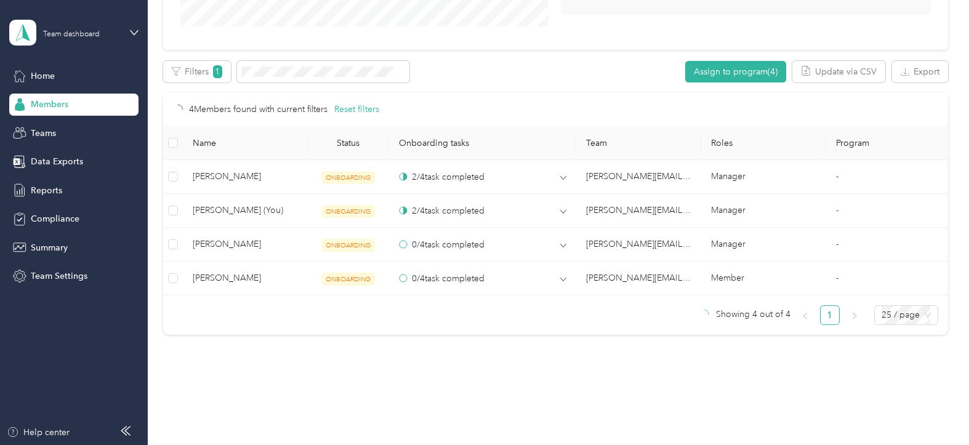
scroll to position [328, 0]
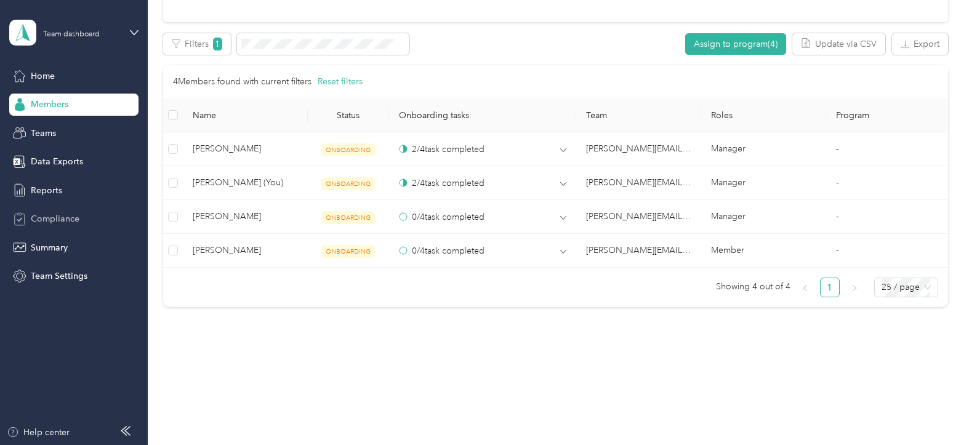
click at [47, 215] on span "Compliance" at bounding box center [55, 218] width 49 height 13
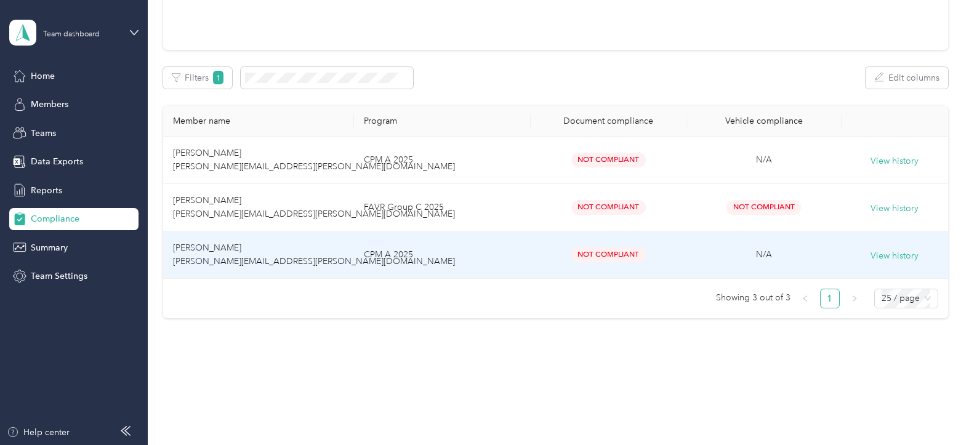
scroll to position [138, 0]
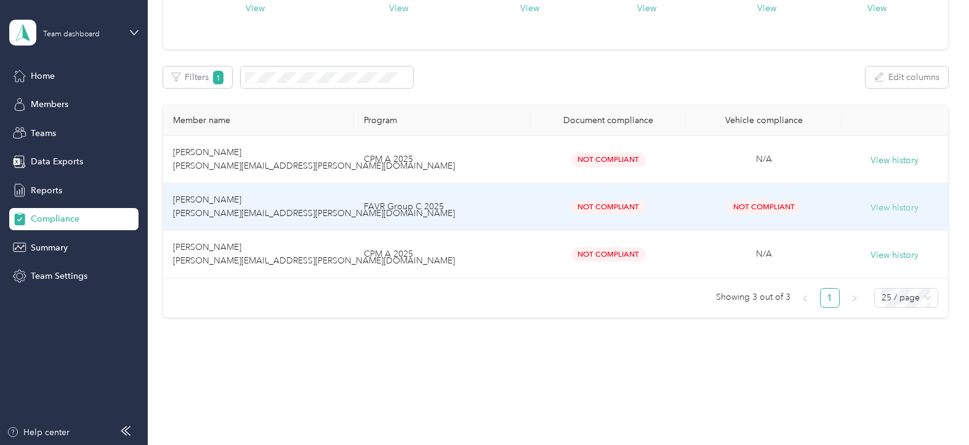
click at [882, 204] on button "View history" at bounding box center [894, 208] width 48 height 14
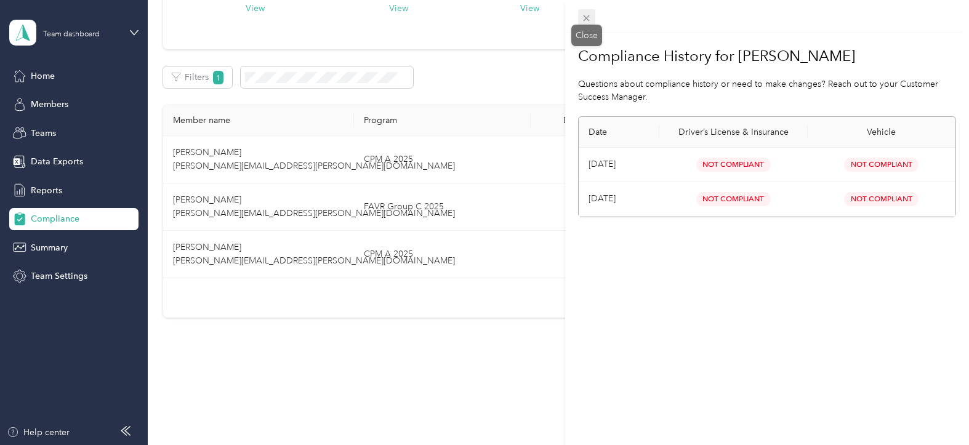
click at [584, 17] on icon at bounding box center [586, 18] width 10 height 10
